Goal: Transaction & Acquisition: Book appointment/travel/reservation

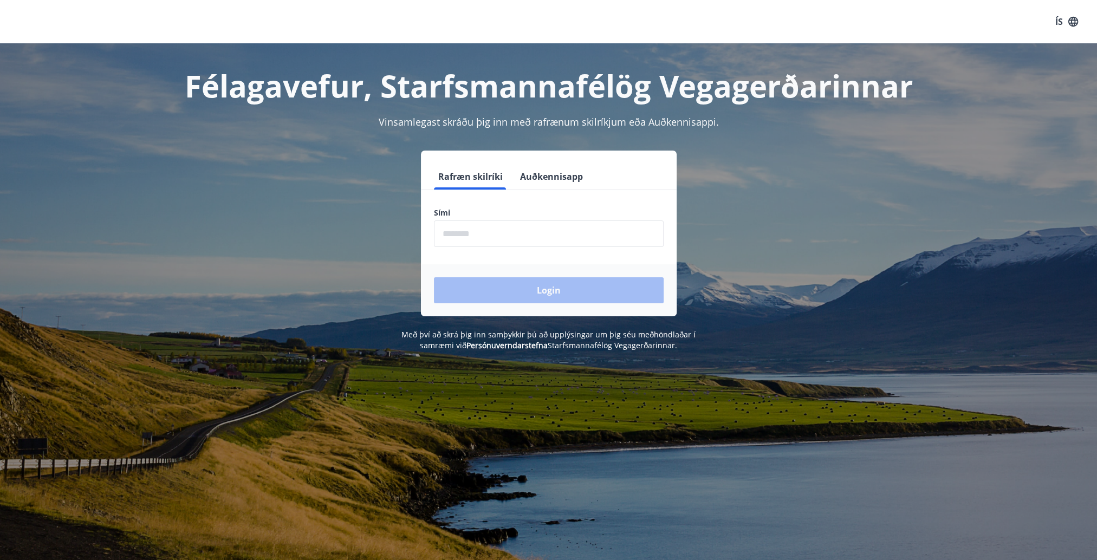
click at [483, 237] on input "phone" at bounding box center [549, 234] width 230 height 27
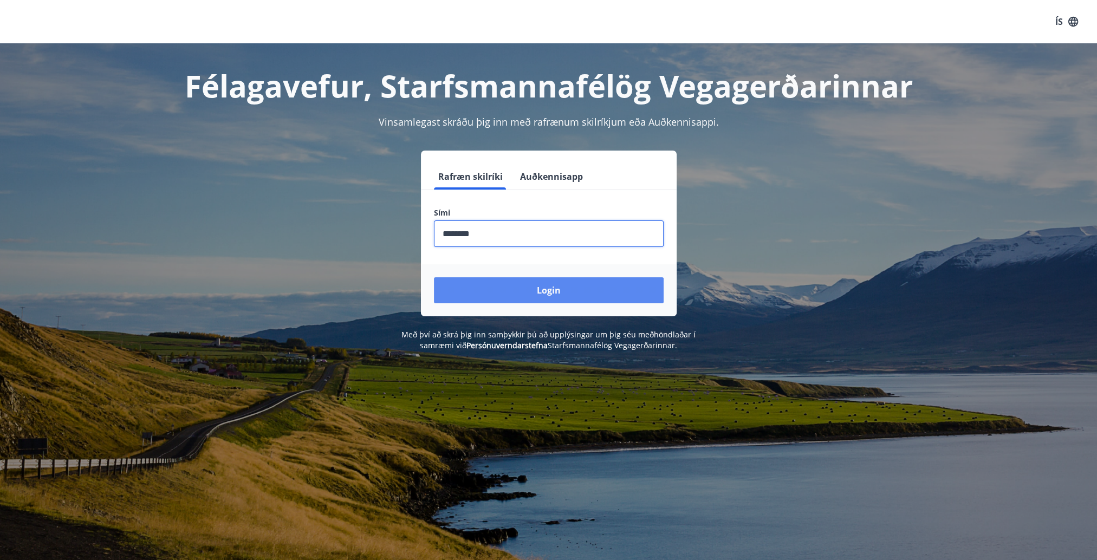
type input "********"
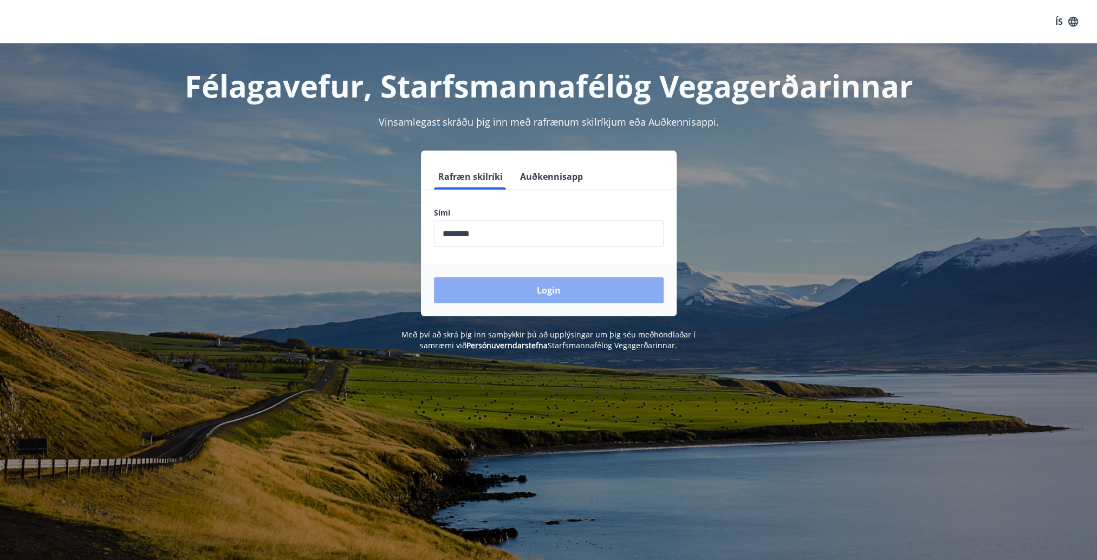
click at [514, 287] on button "Login" at bounding box center [549, 290] width 230 height 26
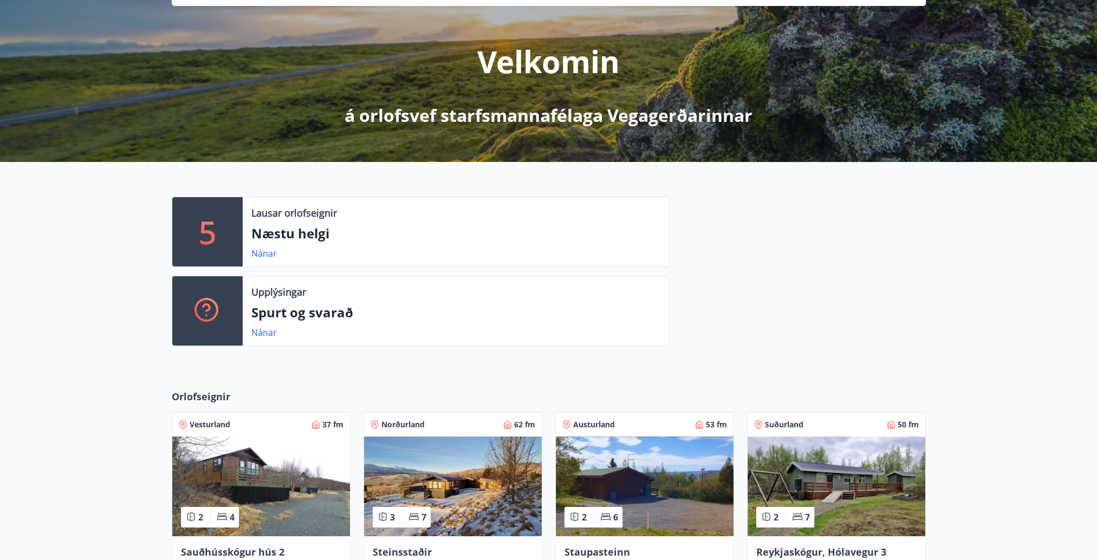
scroll to position [163, 0]
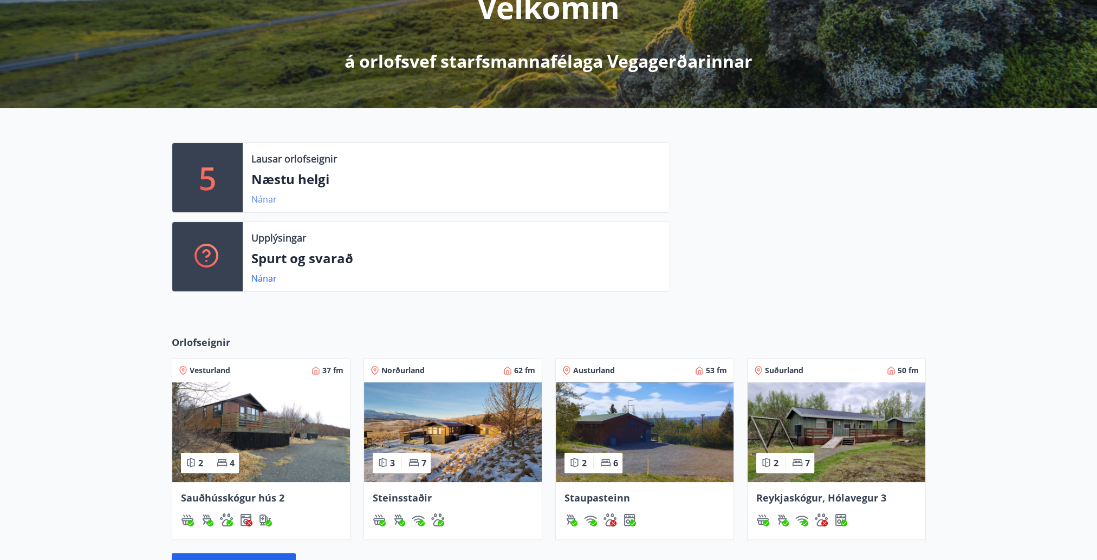
click at [268, 202] on link "Nánar" at bounding box center [263, 199] width 25 height 12
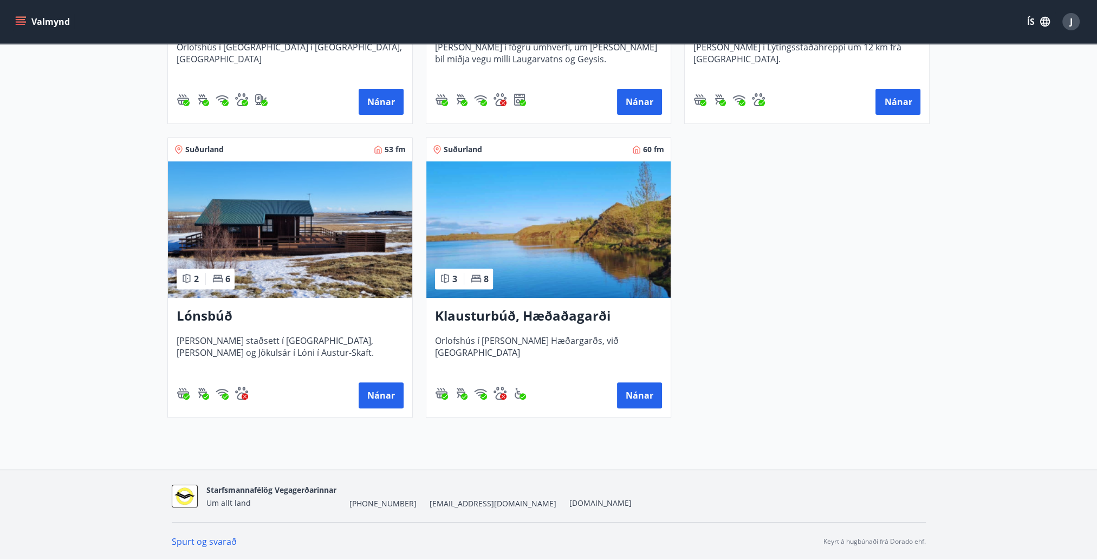
scroll to position [377, 0]
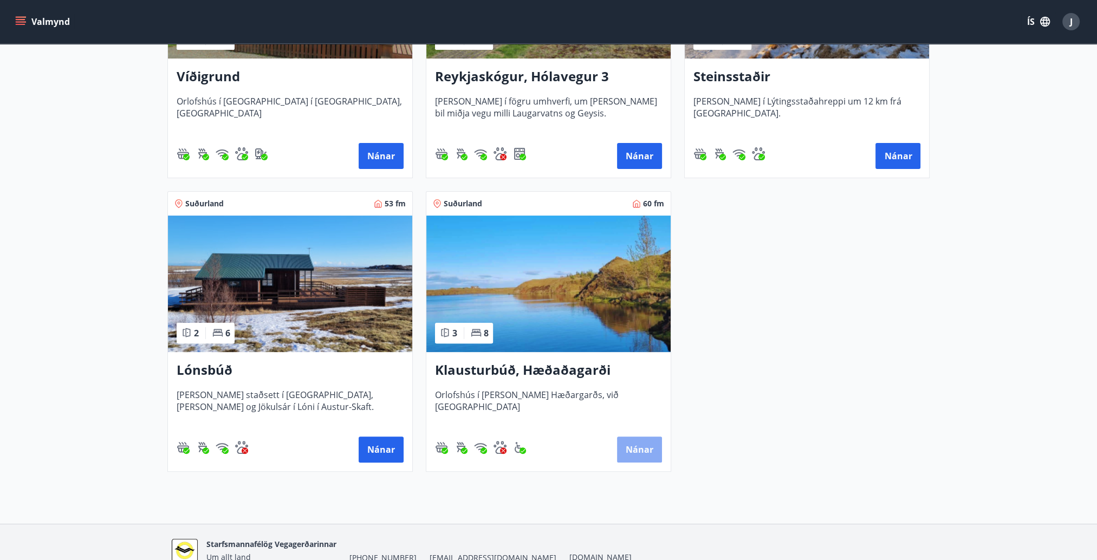
click at [631, 443] on button "Nánar" at bounding box center [639, 450] width 45 height 26
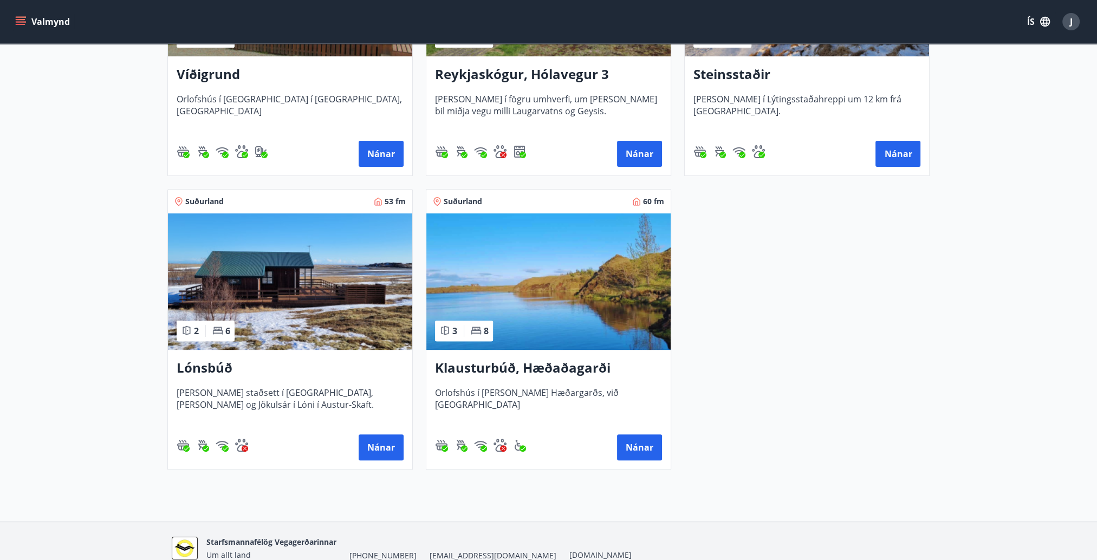
scroll to position [431, 0]
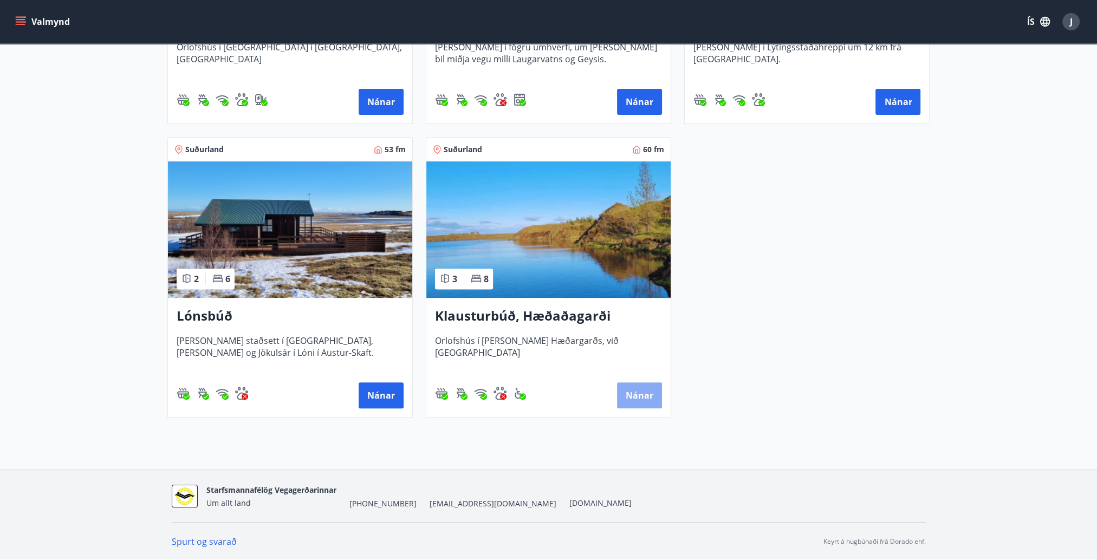
click at [642, 398] on button "Nánar" at bounding box center [639, 396] width 45 height 26
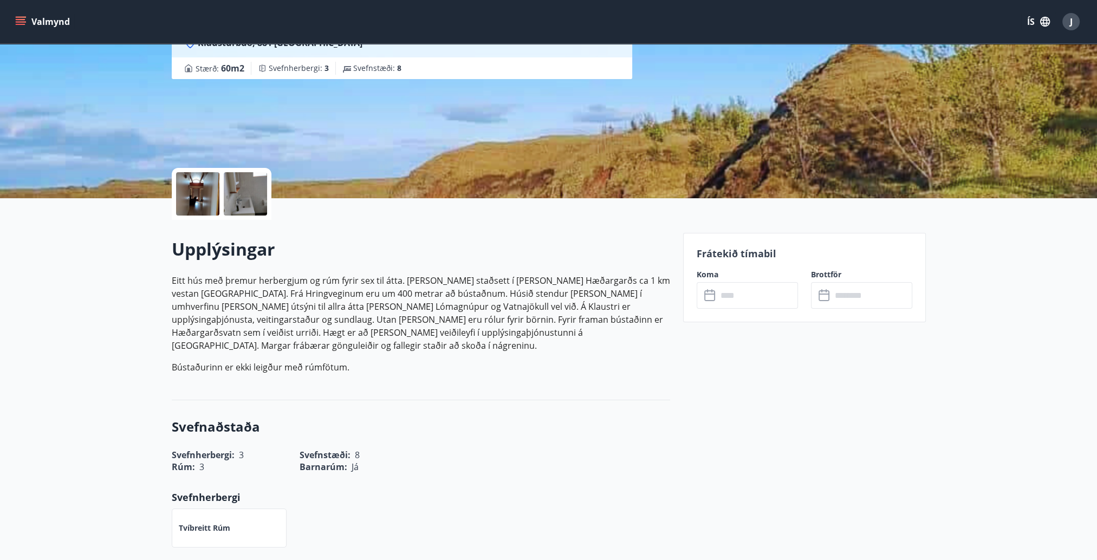
scroll to position [163, 0]
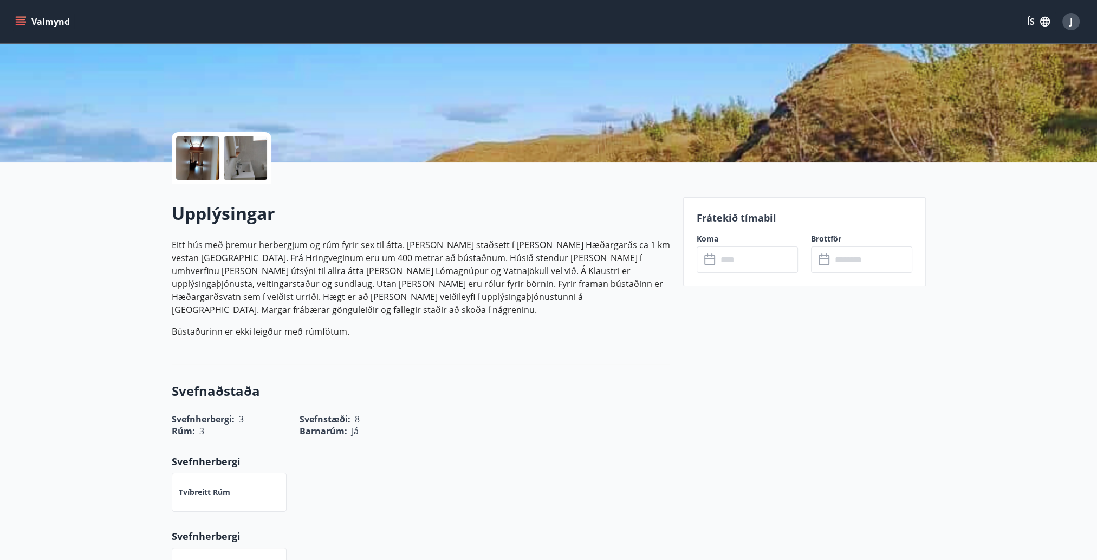
click at [707, 259] on icon at bounding box center [710, 260] width 13 height 13
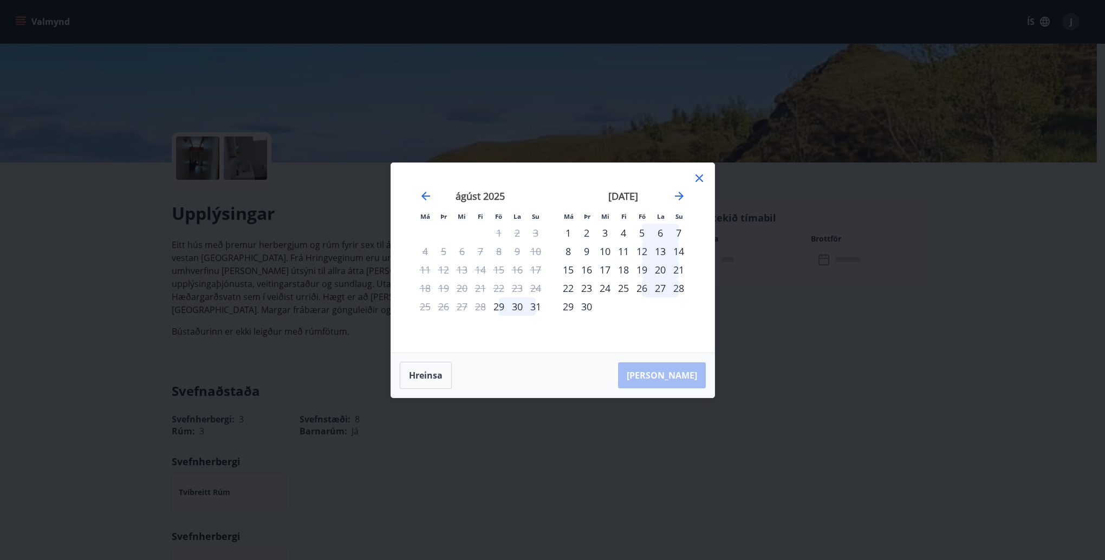
click at [700, 178] on icon at bounding box center [699, 178] width 13 height 13
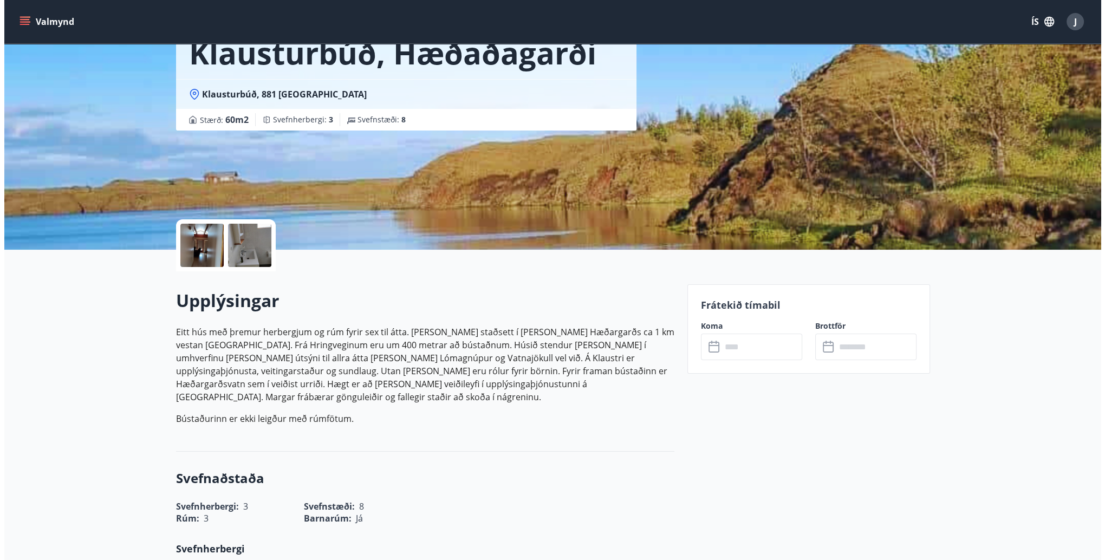
scroll to position [0, 0]
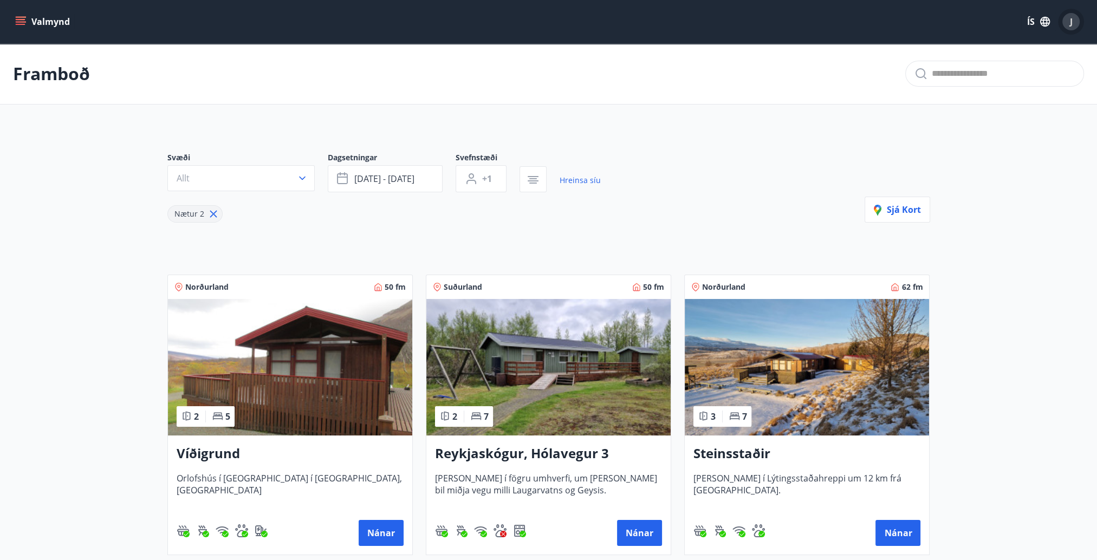
click at [1071, 25] on span "J" at bounding box center [1071, 22] width 3 height 12
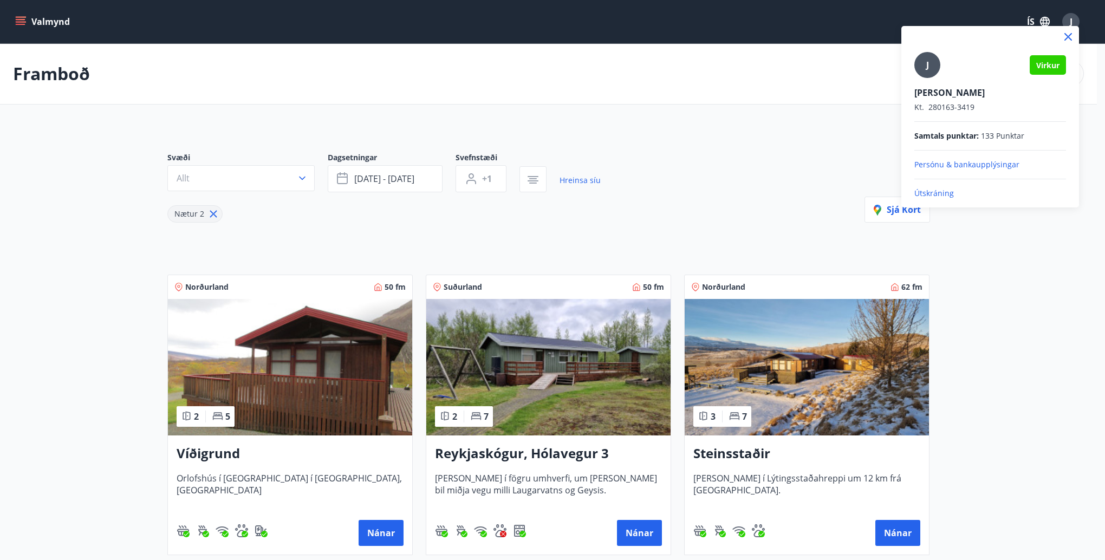
click at [940, 190] on p "Útskráning" at bounding box center [991, 193] width 152 height 11
